Goal: Navigation & Orientation: Understand site structure

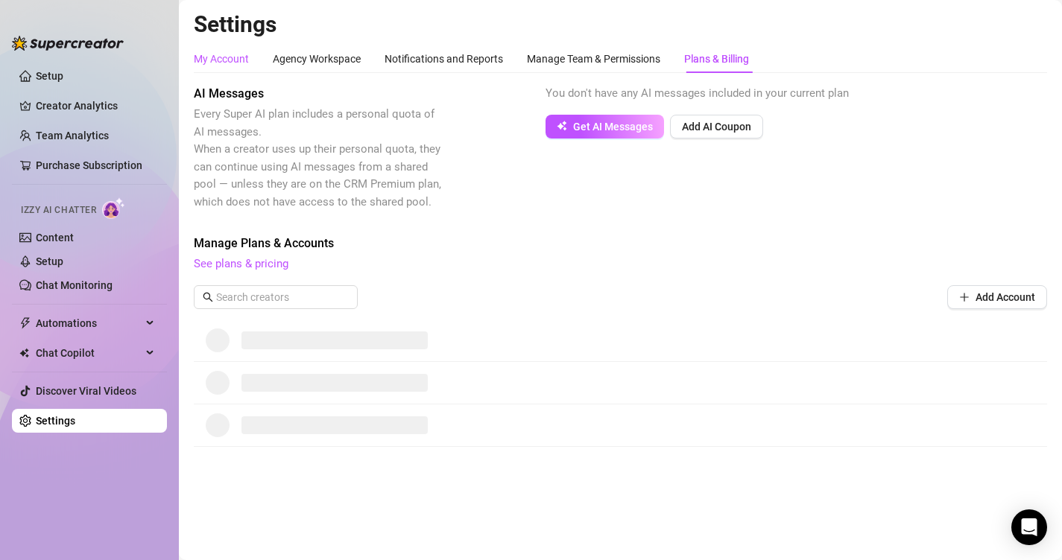
click at [224, 62] on div "My Account" at bounding box center [221, 59] width 55 height 16
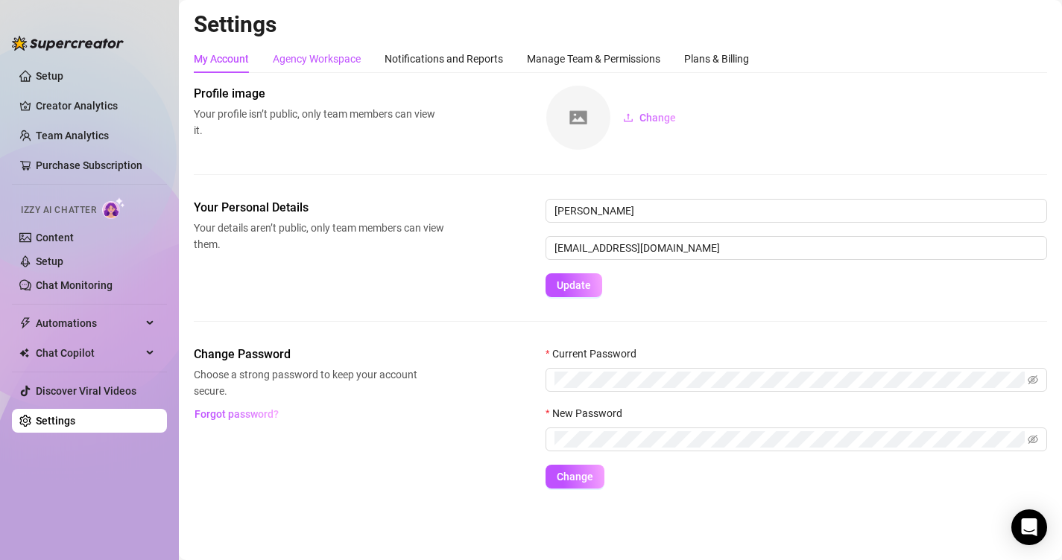
click at [318, 53] on div "Agency Workspace" at bounding box center [317, 59] width 88 height 16
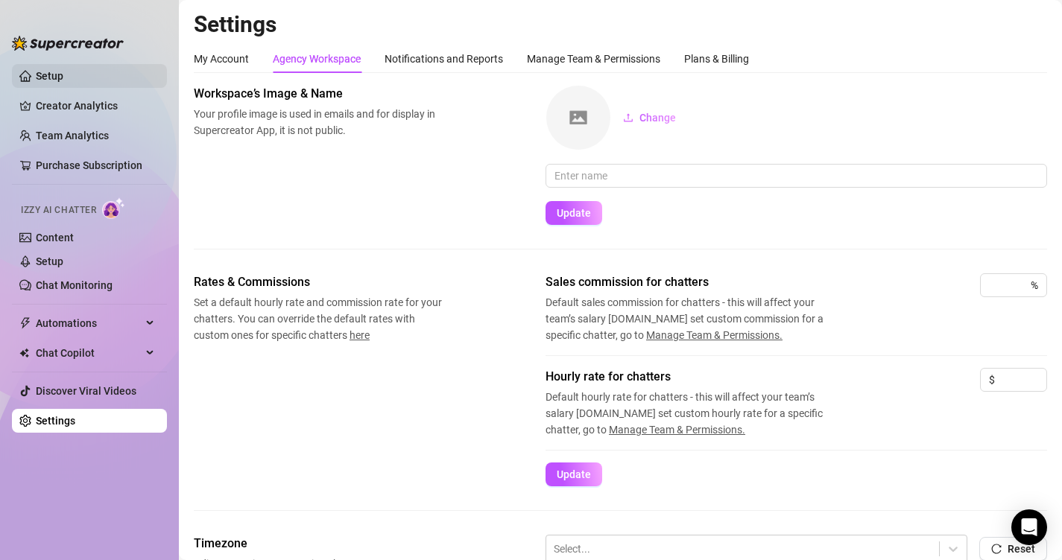
click at [63, 81] on link "Setup" at bounding box center [50, 76] width 28 height 12
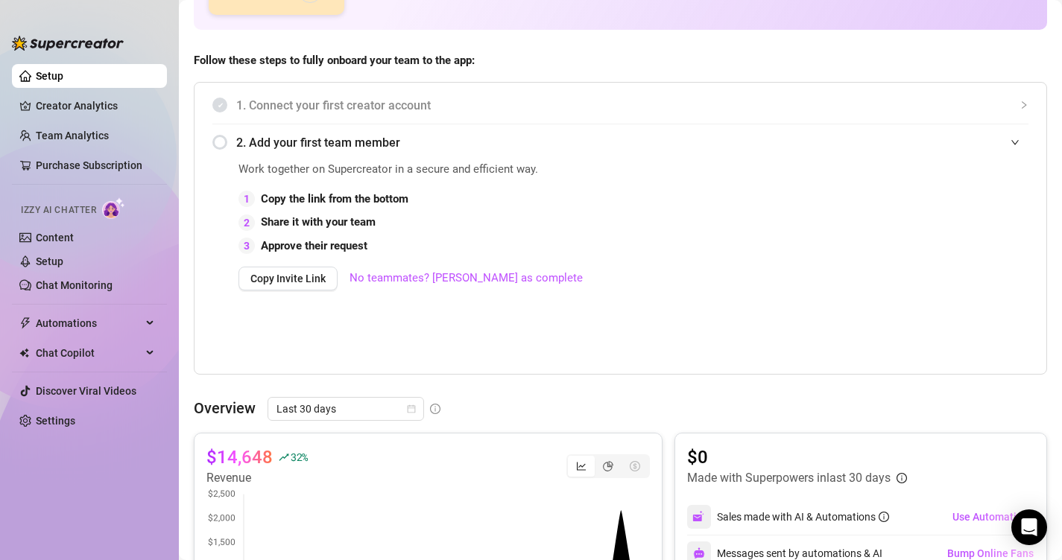
scroll to position [243, 0]
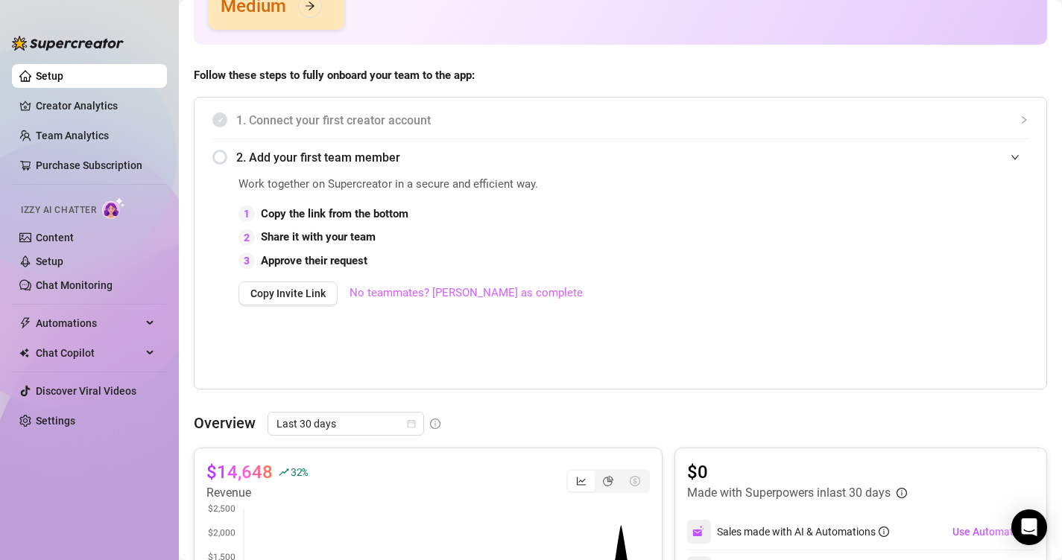
click at [458, 291] on link "No teammates? Mark as complete" at bounding box center [465, 294] width 233 height 18
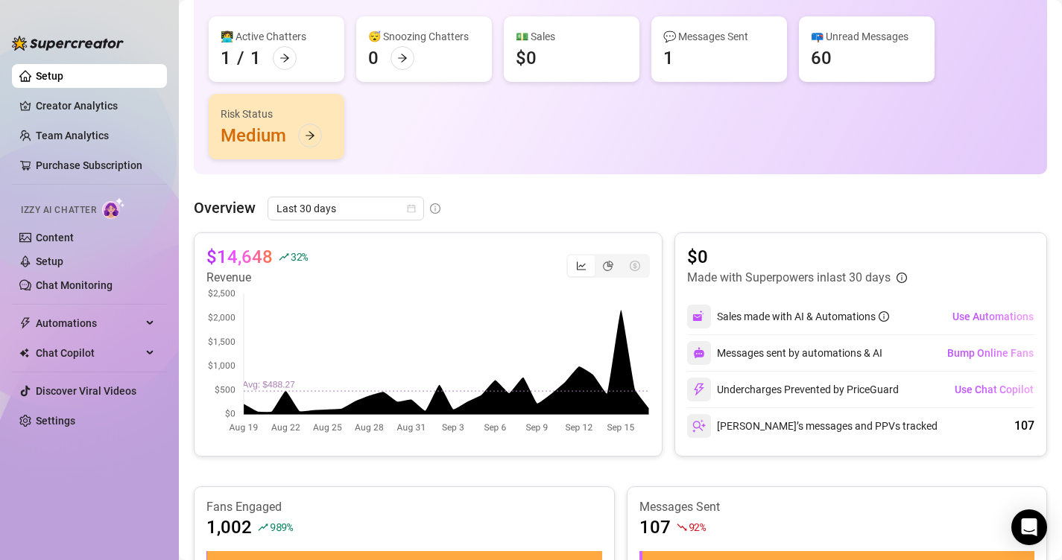
scroll to position [0, 0]
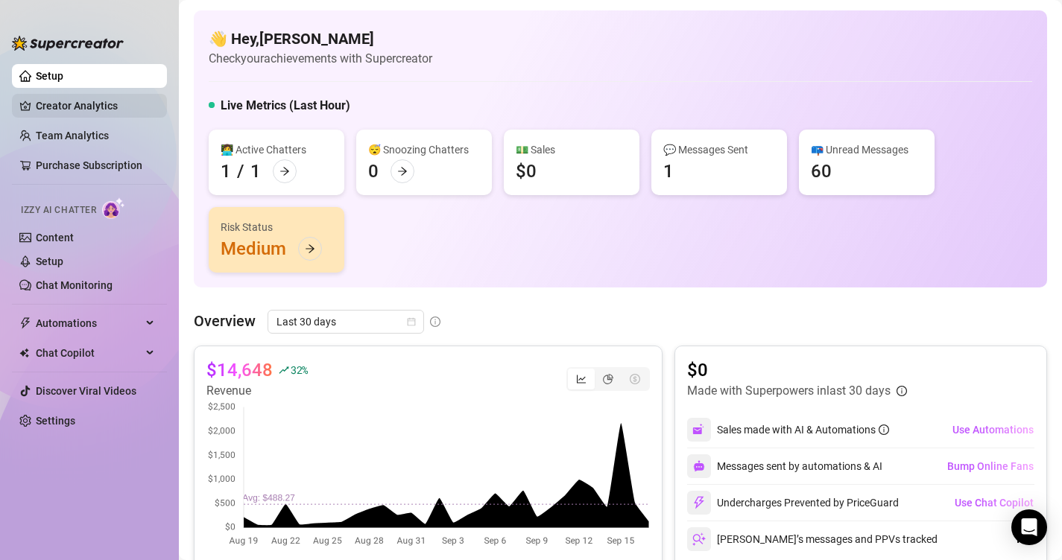
click at [103, 110] on link "Creator Analytics" at bounding box center [95, 106] width 119 height 24
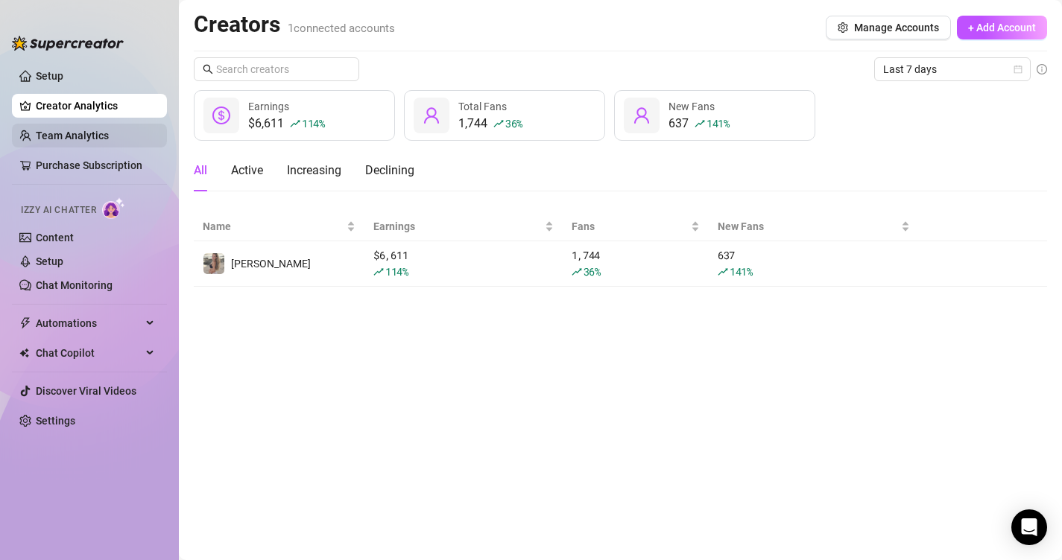
click at [72, 141] on link "Team Analytics" at bounding box center [72, 136] width 73 height 12
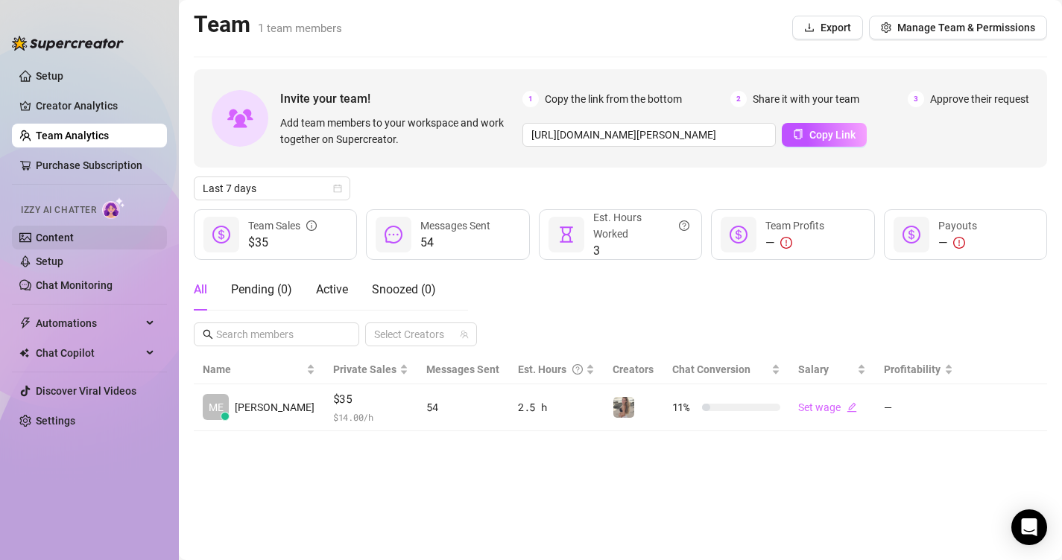
click at [59, 236] on link "Content" at bounding box center [55, 238] width 38 height 12
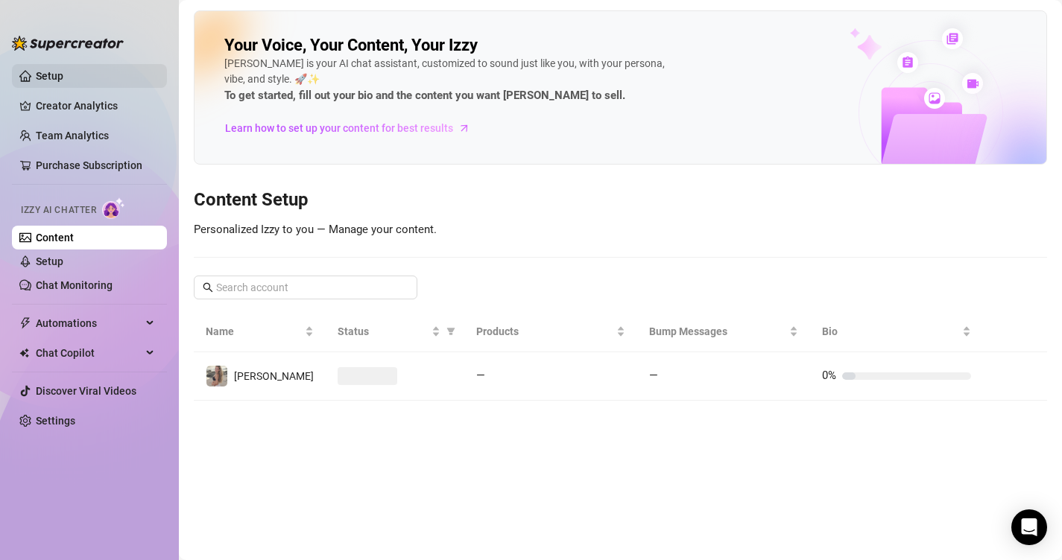
click at [52, 74] on link "Setup" at bounding box center [50, 76] width 28 height 12
